Goal: Navigation & Orientation: Find specific page/section

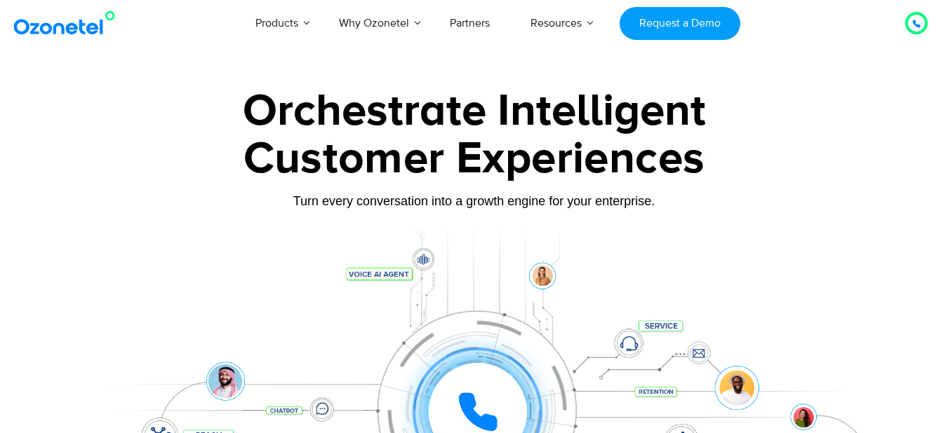
click at [47, 21] on img at bounding box center [68, 23] width 114 height 25
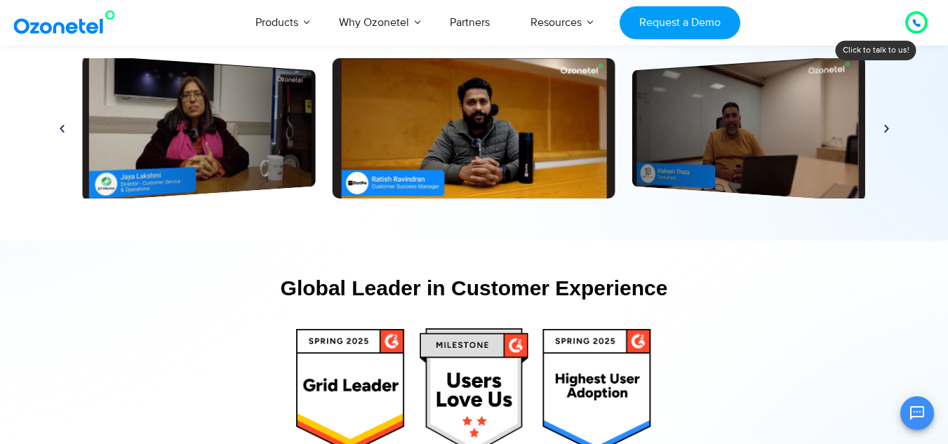
scroll to position [6733, 0]
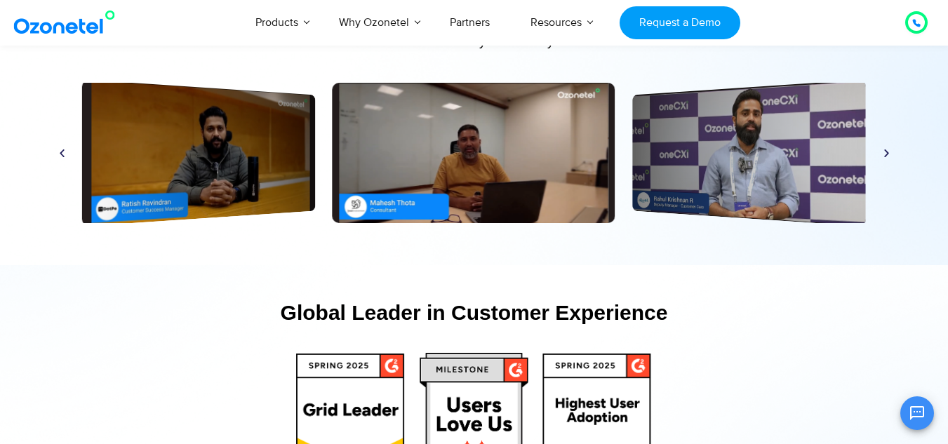
click at [886, 154] on icon "Next slide" at bounding box center [886, 153] width 11 height 11
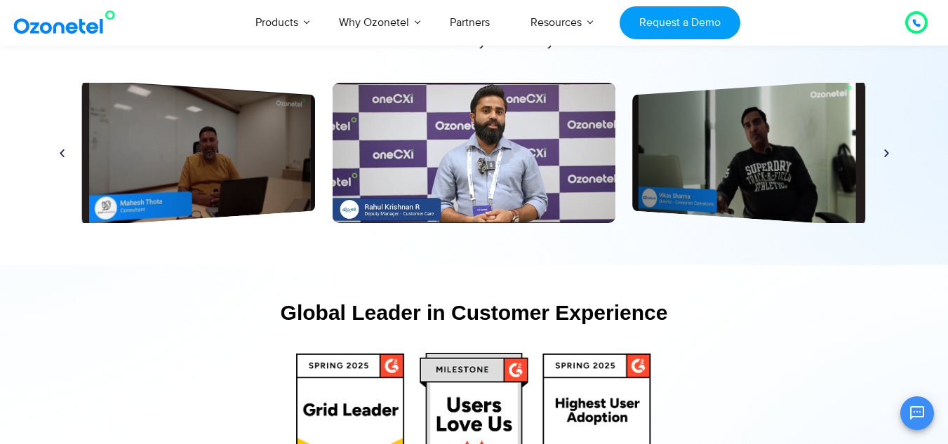
click at [886, 154] on icon "Next slide" at bounding box center [886, 153] width 11 height 11
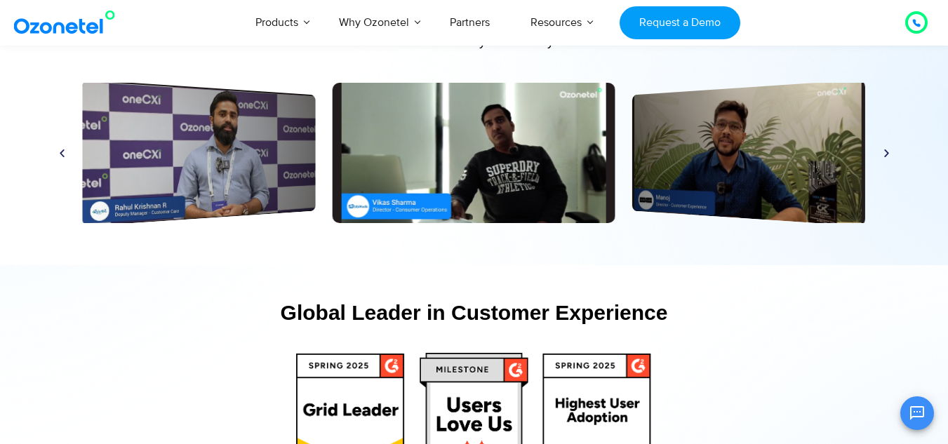
click at [886, 154] on icon "Next slide" at bounding box center [886, 153] width 11 height 11
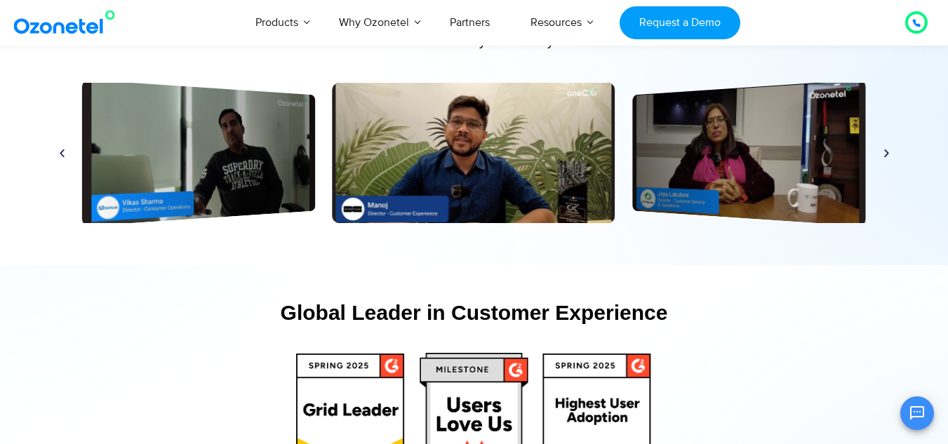
click at [886, 154] on icon "Next slide" at bounding box center [886, 153] width 11 height 11
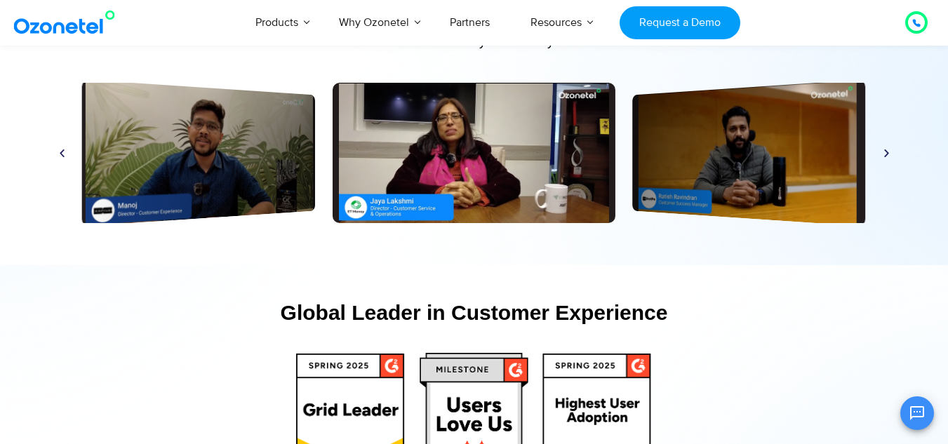
click at [886, 154] on icon "Next slide" at bounding box center [886, 153] width 11 height 11
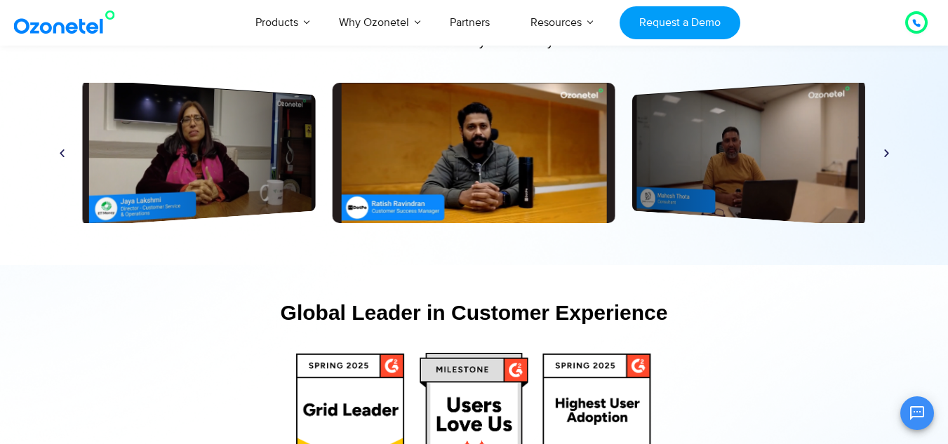
click at [886, 154] on icon "Next slide" at bounding box center [886, 153] width 11 height 11
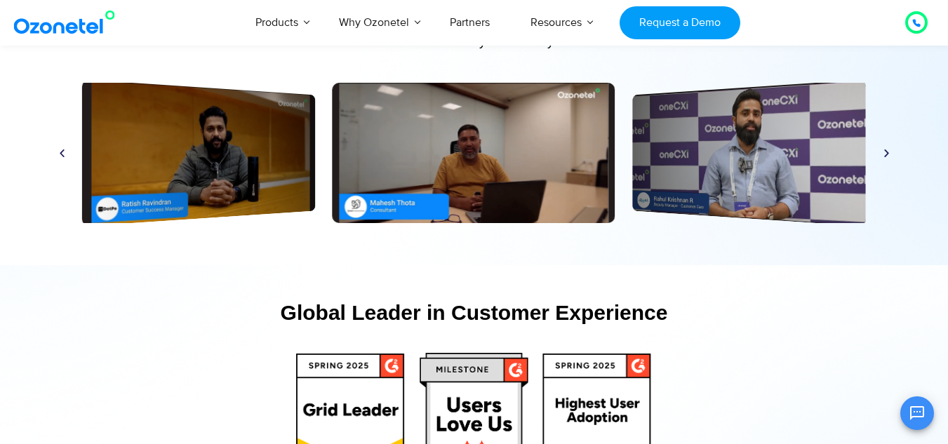
click at [886, 154] on icon "Next slide" at bounding box center [886, 153] width 11 height 11
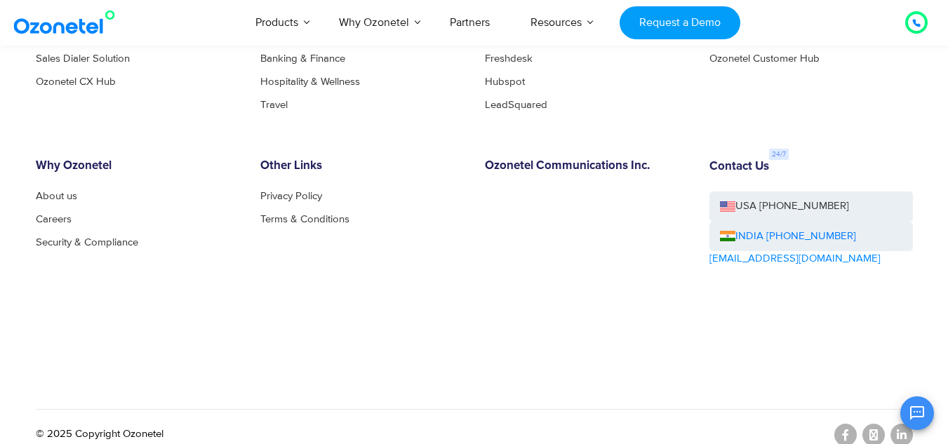
scroll to position [7802, 0]
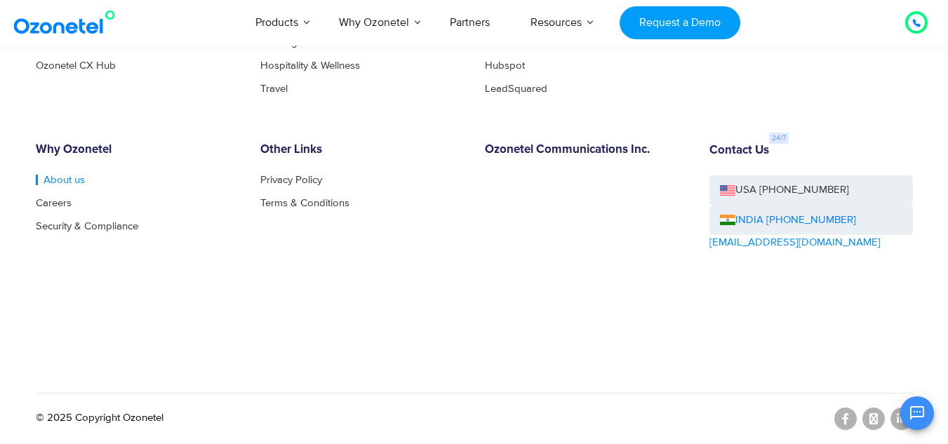
click at [58, 181] on link "About us" at bounding box center [60, 180] width 49 height 11
